Goal: Information Seeking & Learning: Learn about a topic

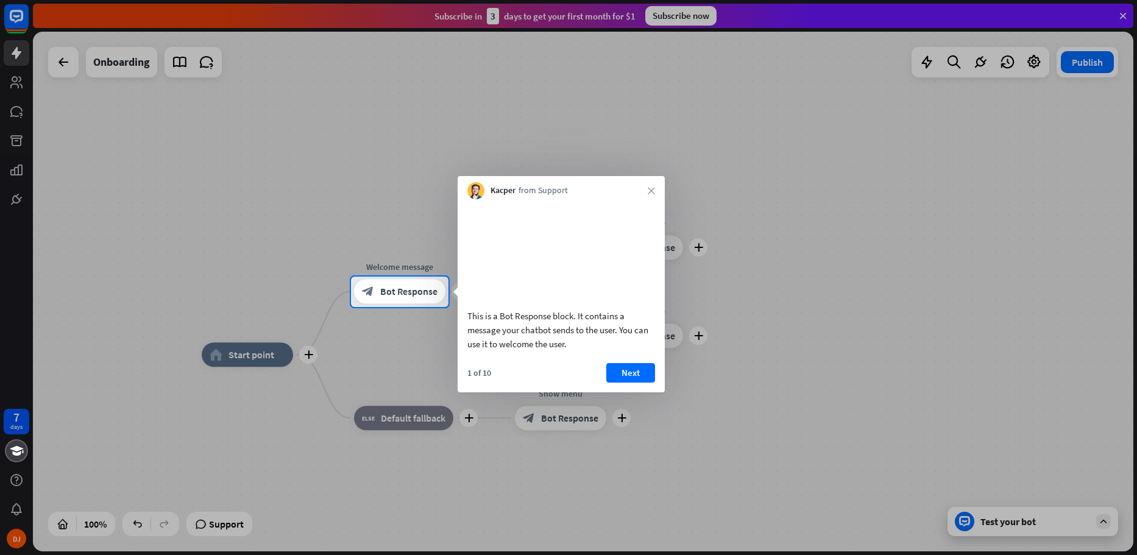
drag, startPoint x: 384, startPoint y: 355, endPoint x: 551, endPoint y: 391, distance: 170.9
click at [551, 391] on body "7 days DJ close Product Help First steps Get started with ChatBot Help Center F…" at bounding box center [568, 277] width 1137 height 555
click at [620, 383] on button "Next" at bounding box center [630, 372] width 49 height 19
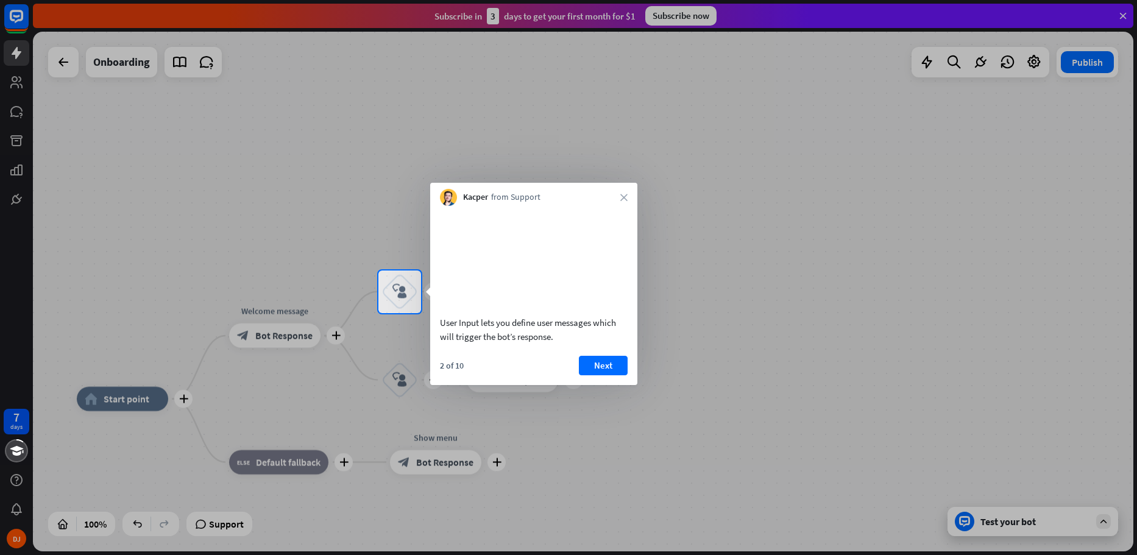
drag, startPoint x: 689, startPoint y: 351, endPoint x: 691, endPoint y: 339, distance: 12.3
click at [691, 339] on div at bounding box center [568, 434] width 1137 height 242
click at [601, 375] on button "Next" at bounding box center [603, 365] width 49 height 19
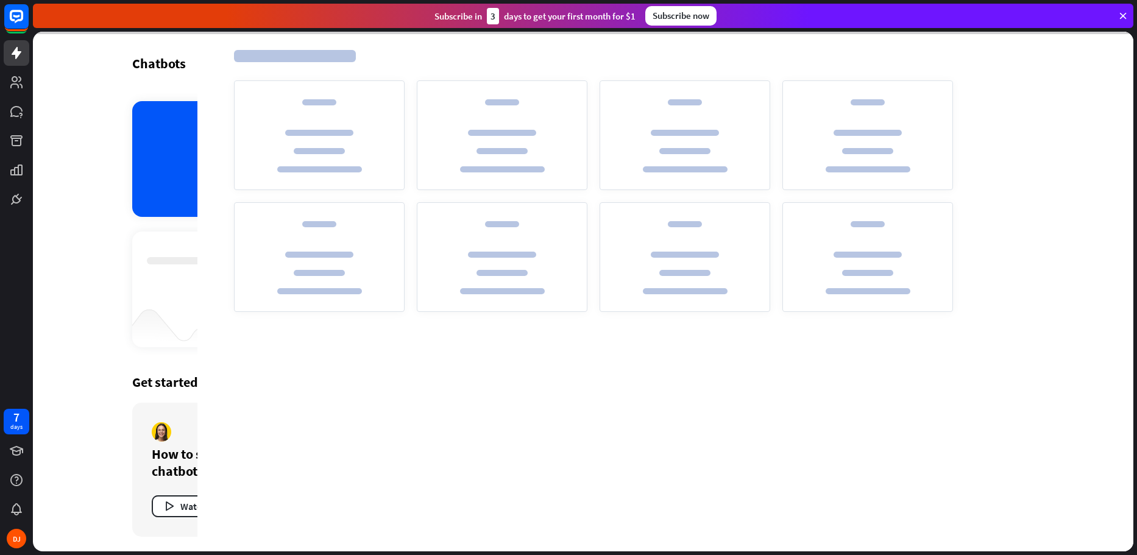
drag, startPoint x: 688, startPoint y: 351, endPoint x: 683, endPoint y: 354, distance: 6.3
